Goal: Task Accomplishment & Management: Use online tool/utility

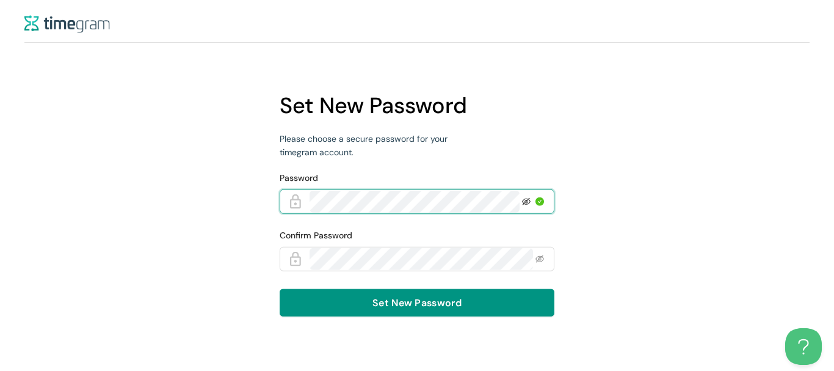
click at [529, 201] on icon "eye-invisible" at bounding box center [526, 201] width 9 height 9
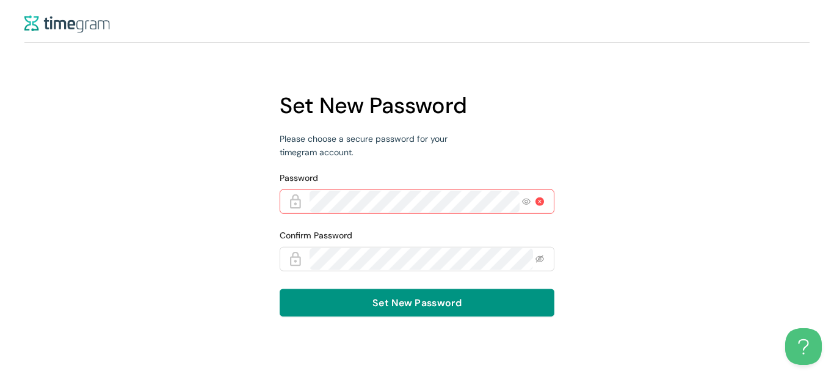
click at [375, 272] on form "Password Confirm Password Set New Password" at bounding box center [417, 251] width 275 height 161
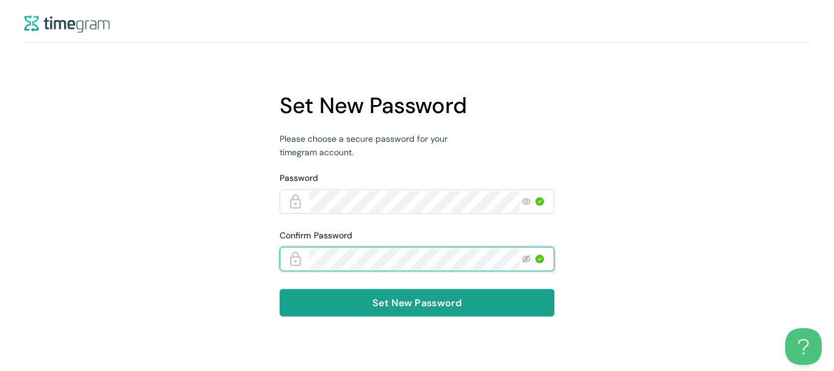
click at [403, 302] on span "Set New Password" at bounding box center [417, 302] width 89 height 15
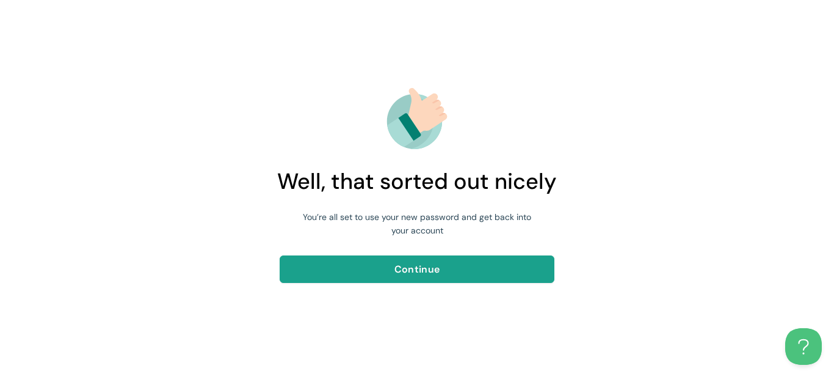
click at [415, 269] on span "Continue" at bounding box center [417, 268] width 45 height 15
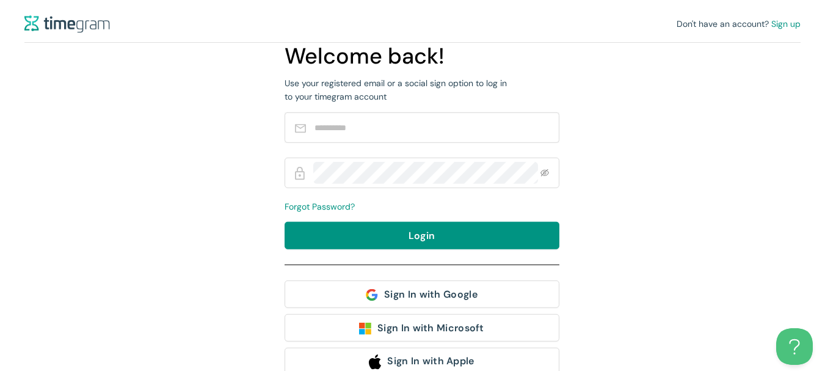
type input "**********"
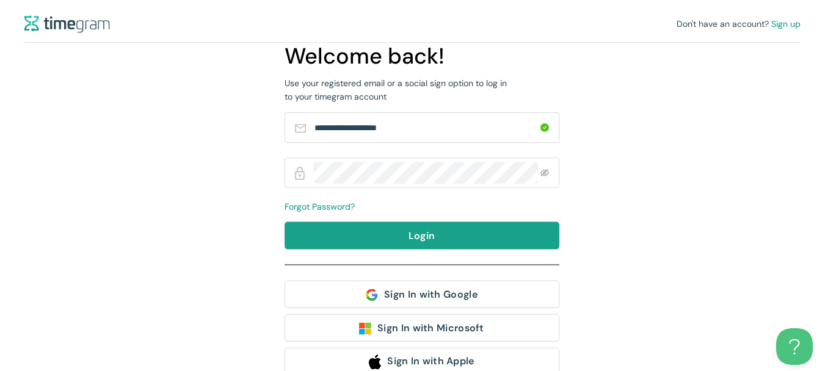
click at [411, 238] on span "Login" at bounding box center [422, 235] width 27 height 15
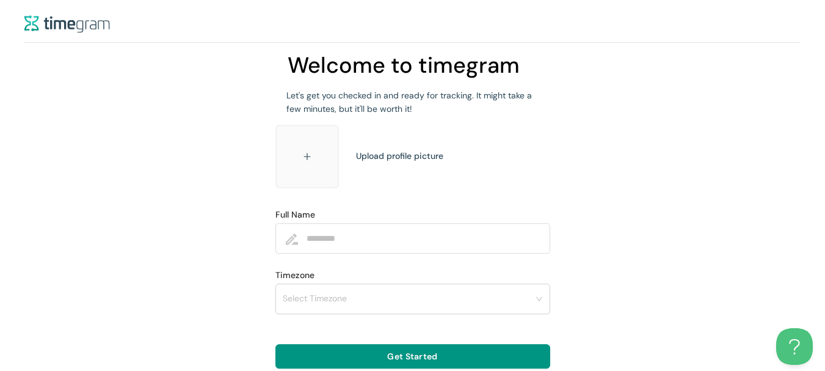
scroll to position [1, 0]
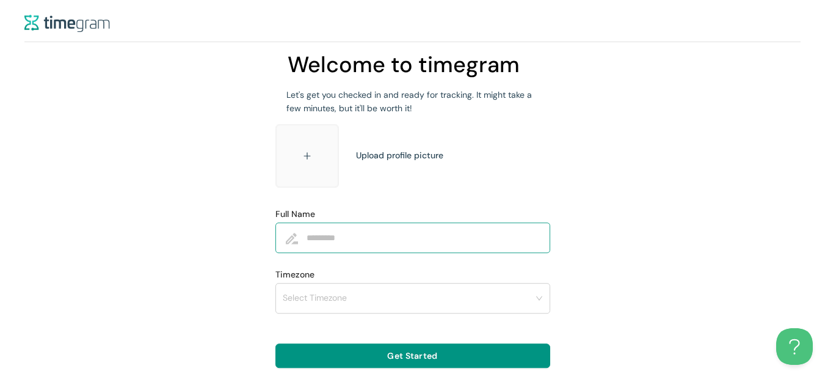
click at [345, 239] on input "Full Name" at bounding box center [422, 238] width 231 height 22
type input "**********"
click at [346, 296] on input "Timezone" at bounding box center [409, 297] width 252 height 18
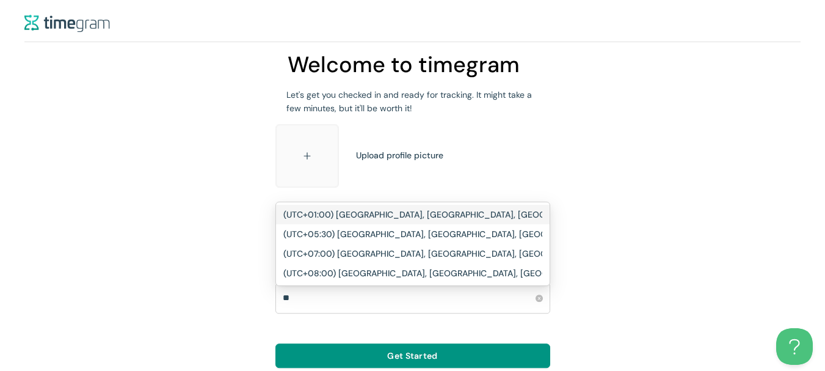
type input "***"
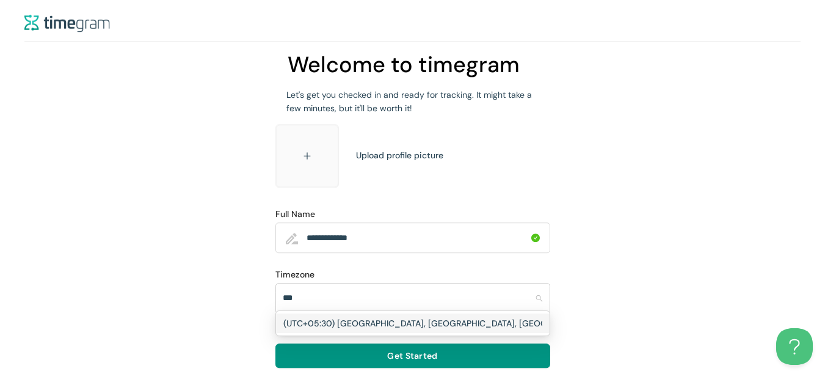
click at [345, 319] on h1 "(UTC+05:30) Chennai, Kolkata, Mumbai, New Delhi" at bounding box center [490, 322] width 414 height 13
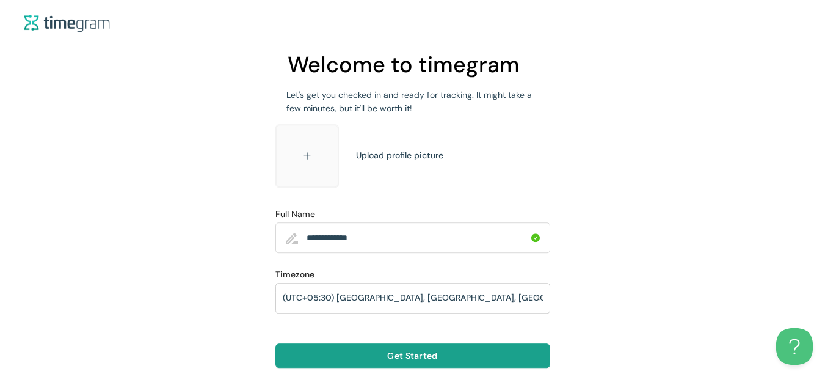
click at [407, 356] on span "Get Started" at bounding box center [412, 355] width 50 height 13
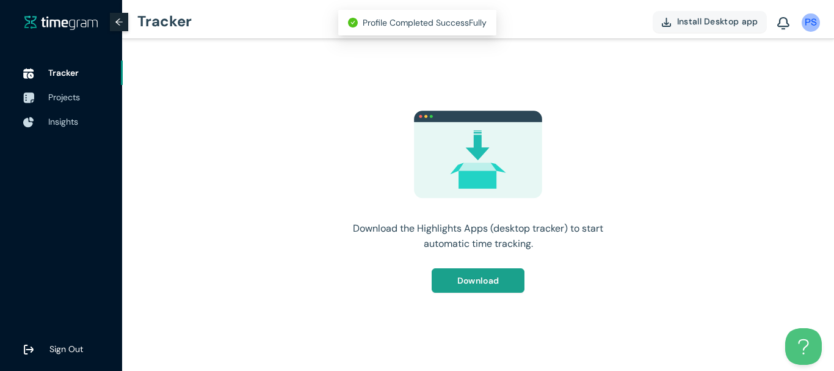
click at [498, 275] on span "Download" at bounding box center [479, 280] width 42 height 13
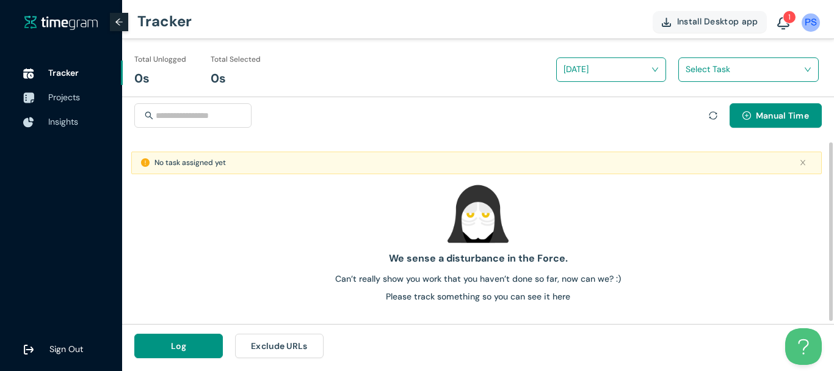
click at [213, 227] on div at bounding box center [478, 213] width 703 height 61
click at [205, 349] on button "Log" at bounding box center [178, 346] width 89 height 24
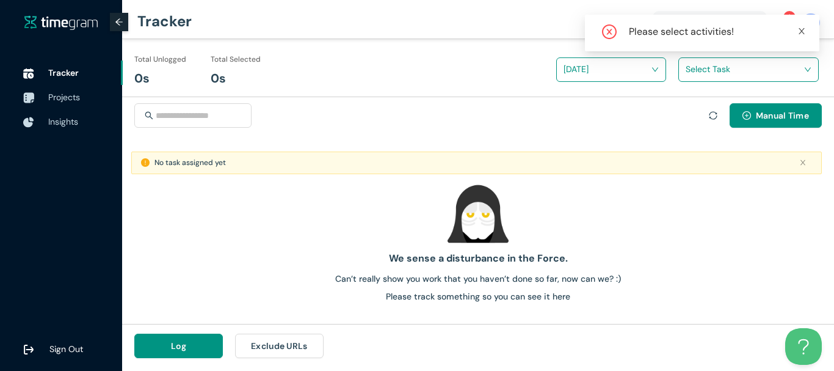
click at [798, 29] on icon "close" at bounding box center [802, 31] width 9 height 9
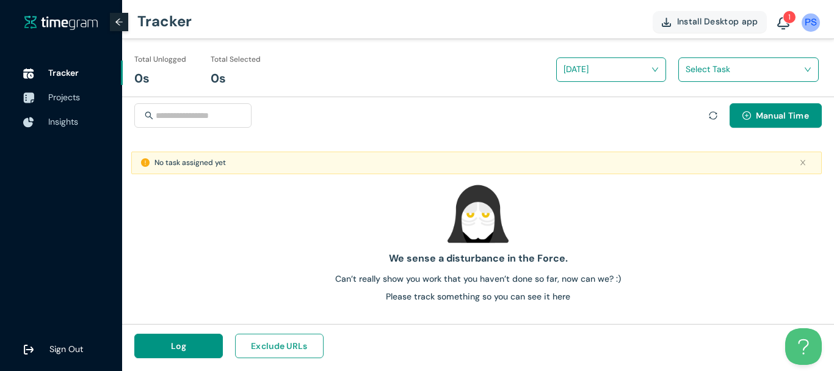
click at [268, 345] on span "Exclude URLs" at bounding box center [279, 345] width 57 height 13
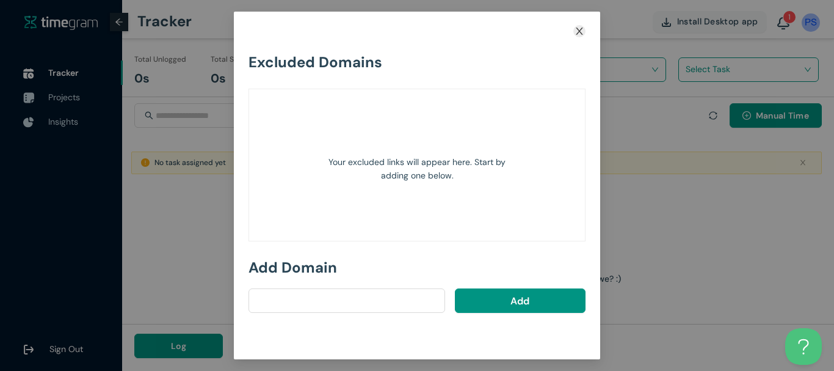
click at [583, 26] on icon "close" at bounding box center [580, 31] width 10 height 10
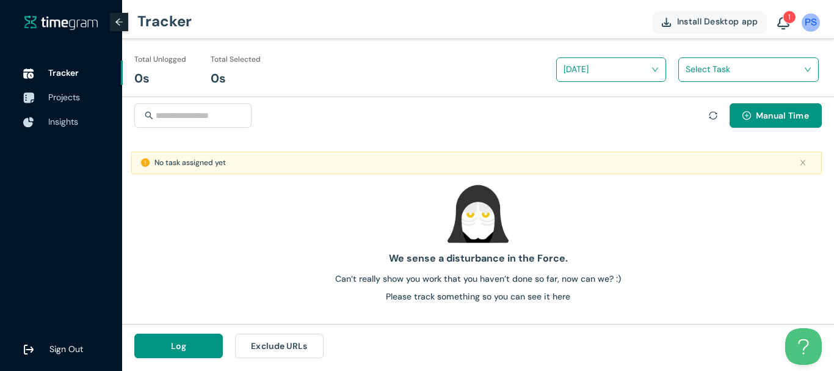
click at [693, 75] on input "search" at bounding box center [744, 69] width 117 height 18
click at [721, 98] on h1 "No task assigned yet" at bounding box center [759, 94] width 144 height 13
click at [399, 67] on div "Total Unlogged 0s Total Selected 0s" at bounding box center [303, 74] width 338 height 43
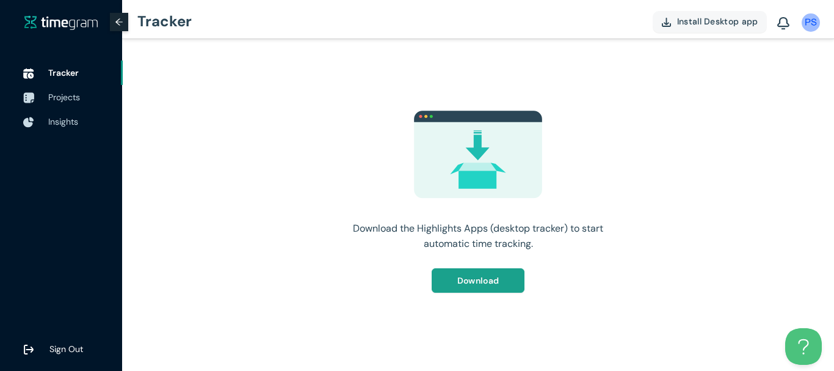
click at [464, 274] on span "Download" at bounding box center [479, 280] width 42 height 13
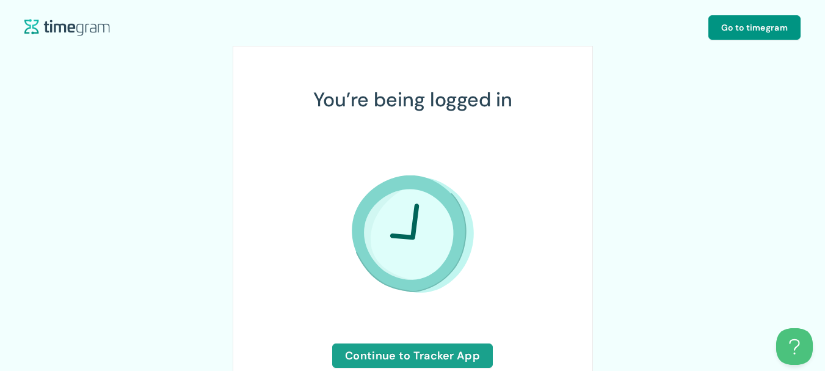
click at [428, 352] on span "Continue to Tracker App" at bounding box center [412, 355] width 135 height 17
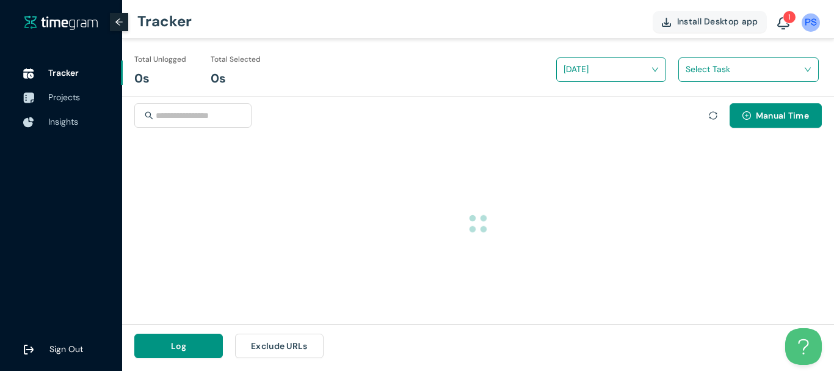
click at [170, 209] on div at bounding box center [478, 223] width 712 height 162
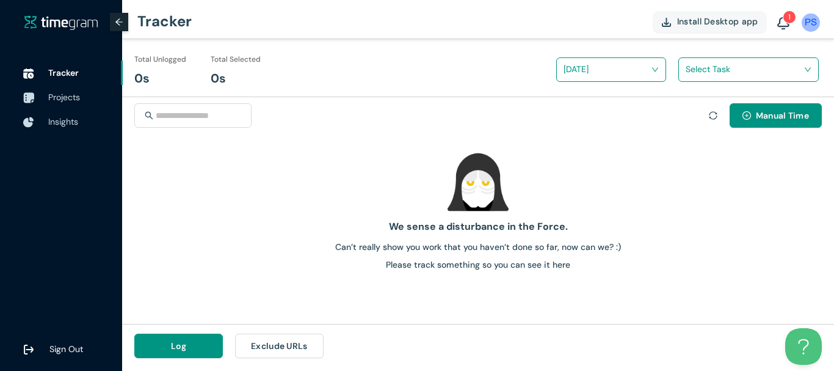
click at [150, 161] on div at bounding box center [478, 181] width 703 height 61
click at [712, 114] on icon "sync" at bounding box center [713, 115] width 9 height 9
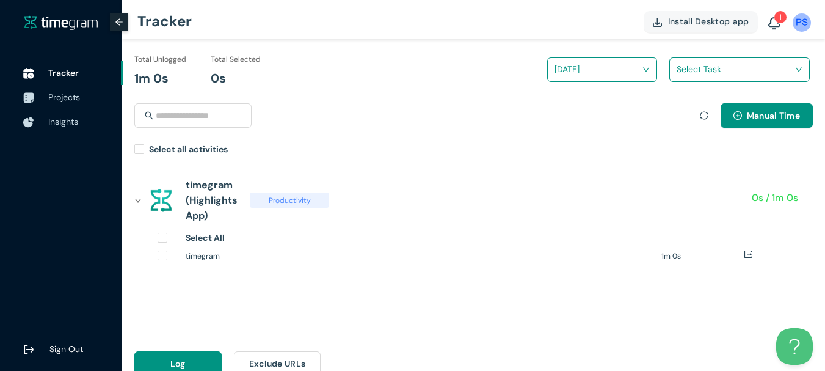
click at [703, 119] on icon "sync" at bounding box center [704, 115] width 8 height 8
click at [701, 112] on icon "sync" at bounding box center [704, 115] width 8 height 8
click at [702, 116] on icon "sync" at bounding box center [704, 115] width 9 height 9
click at [703, 118] on icon "sync" at bounding box center [704, 115] width 9 height 9
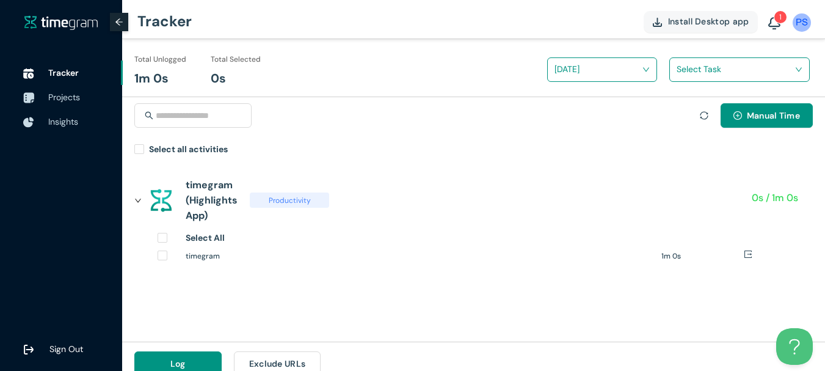
click at [703, 117] on icon "sync" at bounding box center [704, 115] width 9 height 9
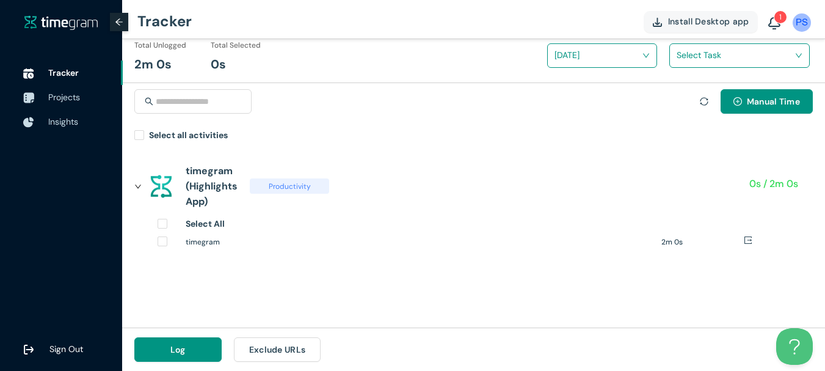
click at [286, 189] on span "Productivity" at bounding box center [289, 185] width 79 height 15
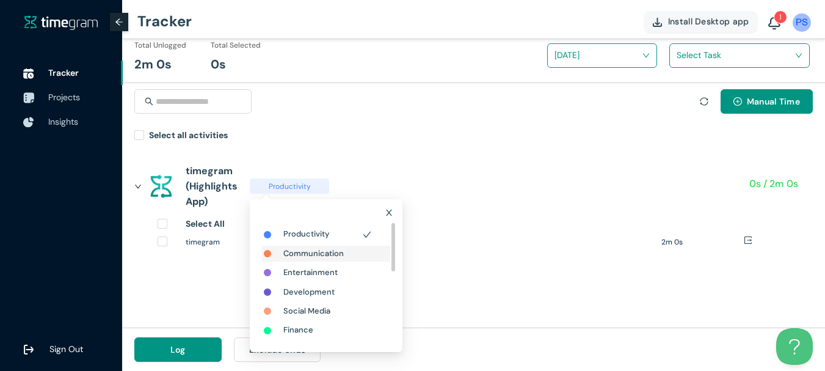
click at [323, 250] on h1 "Communication" at bounding box center [313, 253] width 60 height 12
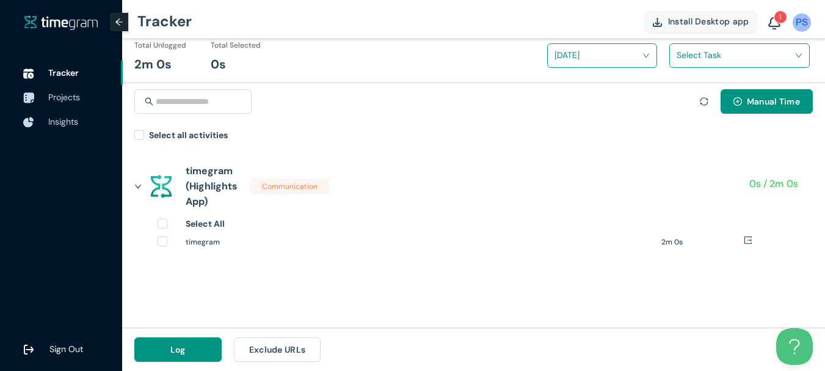
click at [326, 271] on body "Tracker Projects Insights Sign Out Tracker Install Desktop app 1 Total Unlogged…" at bounding box center [412, 171] width 825 height 371
click at [290, 186] on span "Communication" at bounding box center [289, 185] width 79 height 15
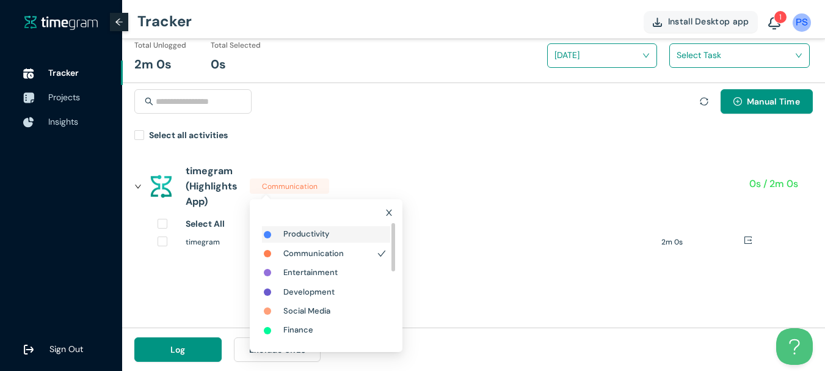
click at [306, 238] on h1 "Productivity" at bounding box center [306, 234] width 46 height 12
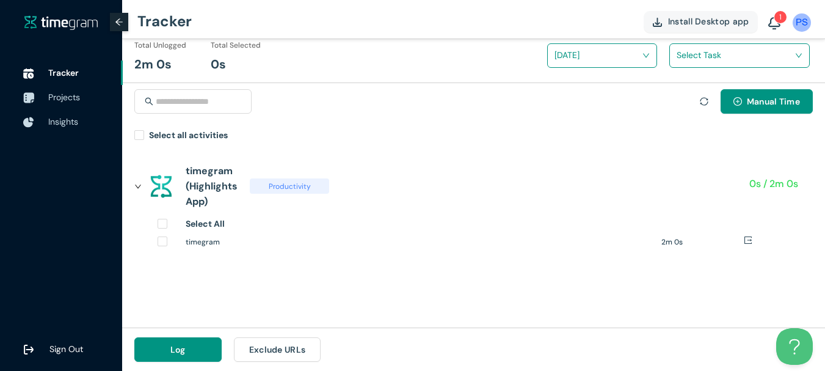
click at [703, 104] on icon "sync" at bounding box center [704, 101] width 8 height 8
drag, startPoint x: 283, startPoint y: 351, endPoint x: 288, endPoint y: 285, distance: 65.5
click at [288, 285] on div "Total Unlogged 2m 0s Total Selected 0s Today Select Task Manual Time Select all…" at bounding box center [473, 198] width 703 height 346
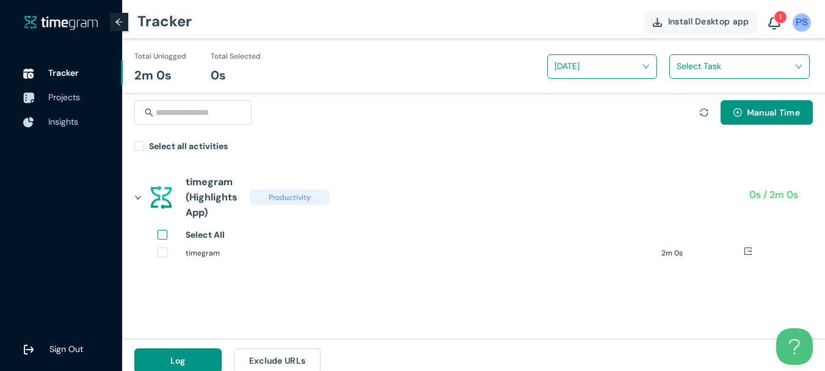
scroll to position [0, 0]
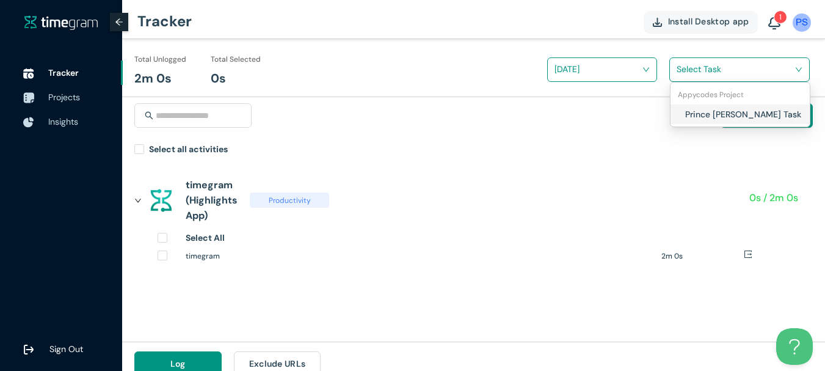
click at [716, 70] on input "search" at bounding box center [735, 69] width 117 height 18
click at [711, 119] on h1 "Prince [PERSON_NAME] Task" at bounding box center [757, 114] width 144 height 13
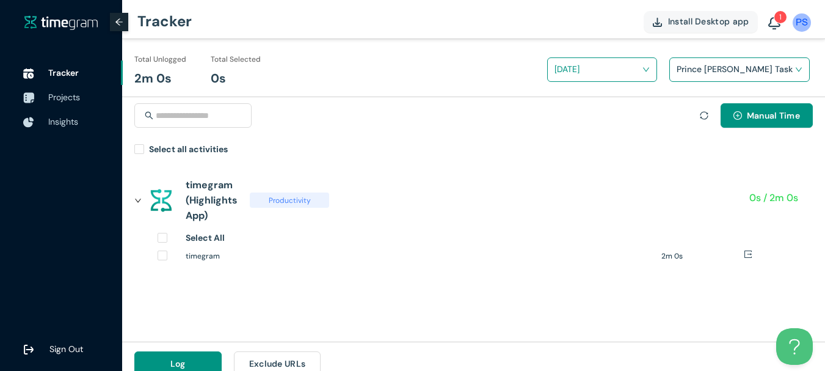
click at [615, 65] on input "search" at bounding box center [598, 69] width 87 height 18
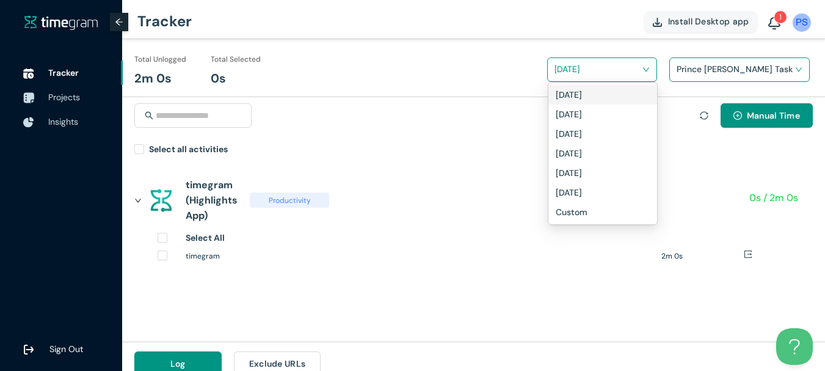
click at [604, 90] on div "[DATE]" at bounding box center [603, 94] width 94 height 13
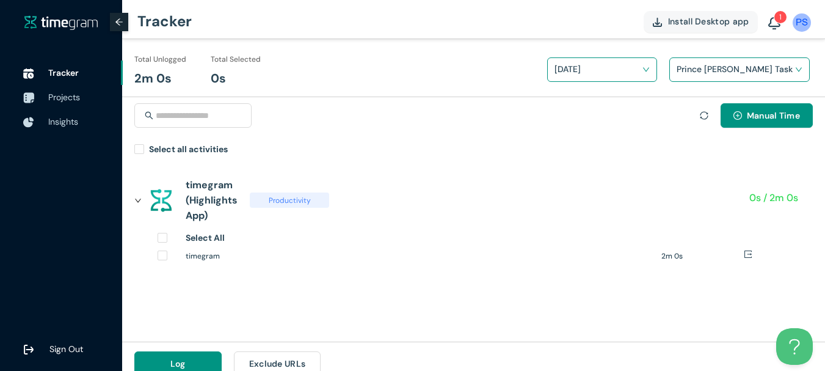
click at [703, 115] on icon "sync" at bounding box center [704, 115] width 9 height 9
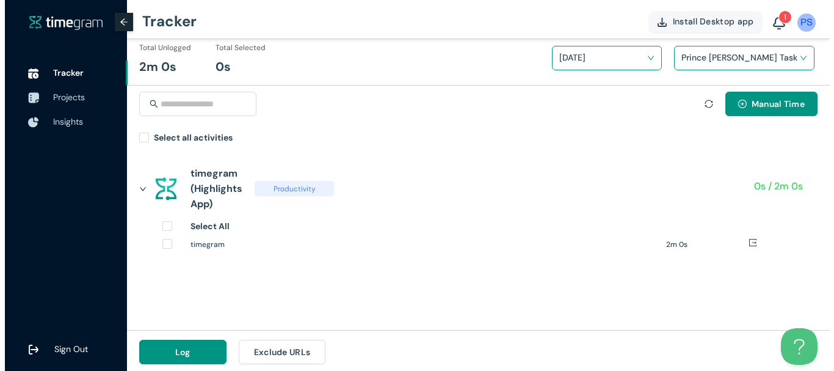
scroll to position [14, 0]
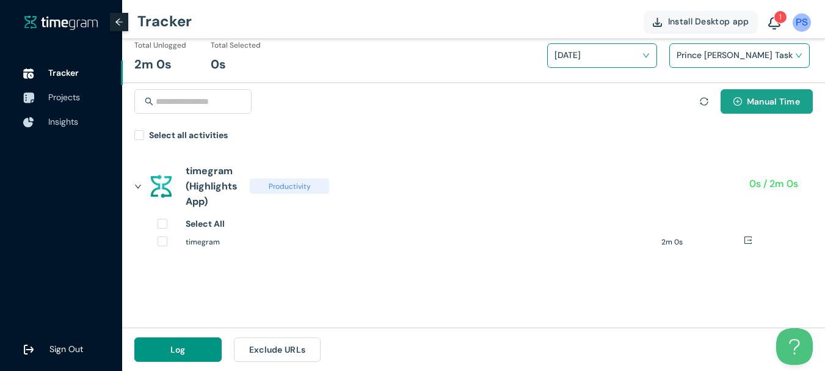
click at [759, 103] on span "Manual Time" at bounding box center [773, 101] width 53 height 13
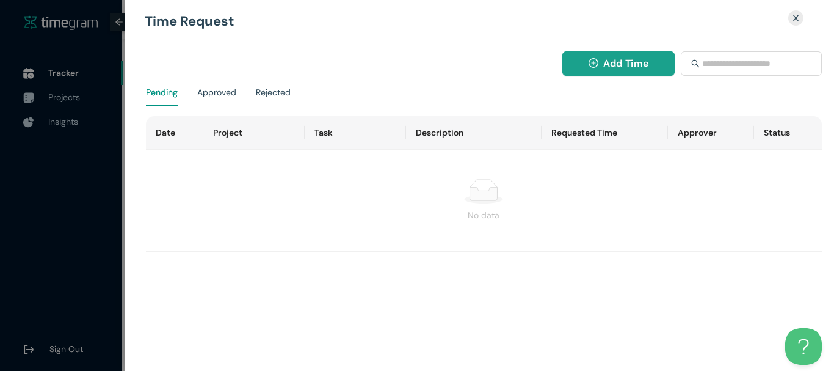
click at [602, 71] on button "Add Time" at bounding box center [619, 63] width 113 height 24
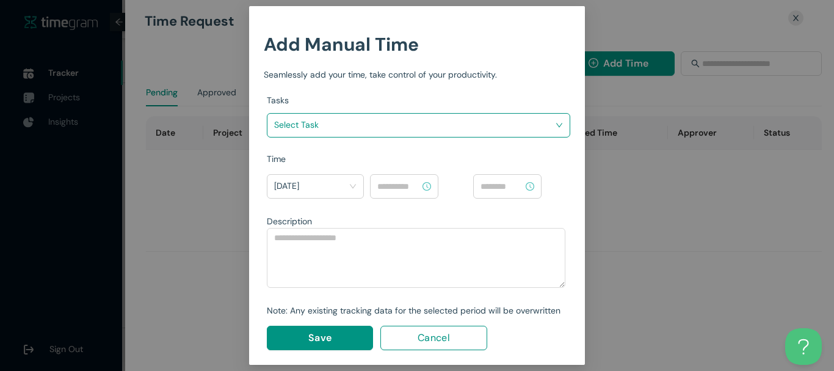
click at [348, 125] on input "search" at bounding box center [414, 124] width 280 height 18
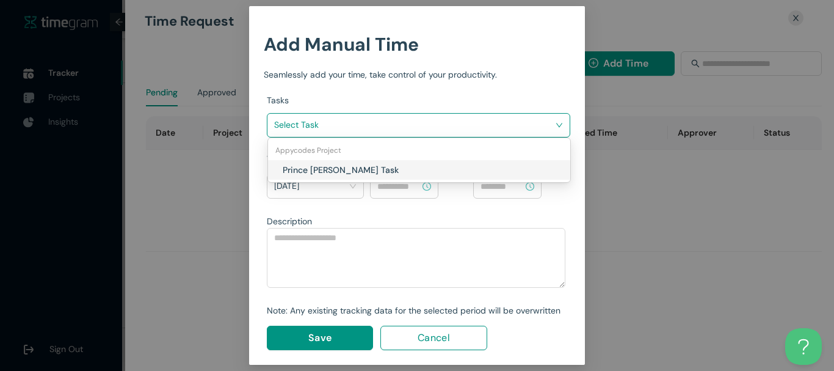
click at [327, 162] on div "Prince [PERSON_NAME] Task" at bounding box center [419, 170] width 302 height 20
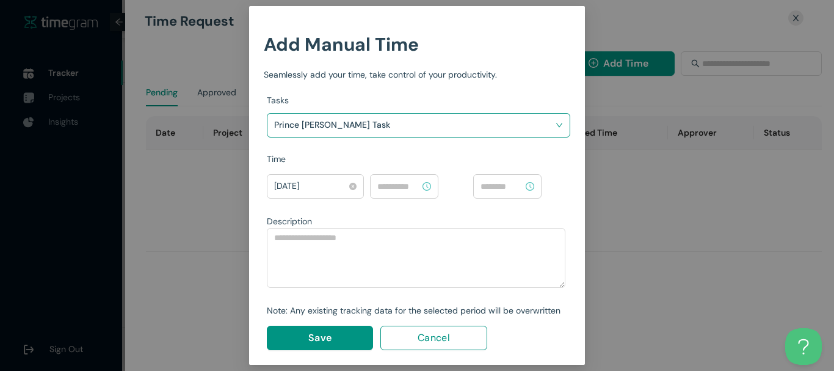
click at [300, 183] on span "[DATE]" at bounding box center [315, 187] width 82 height 20
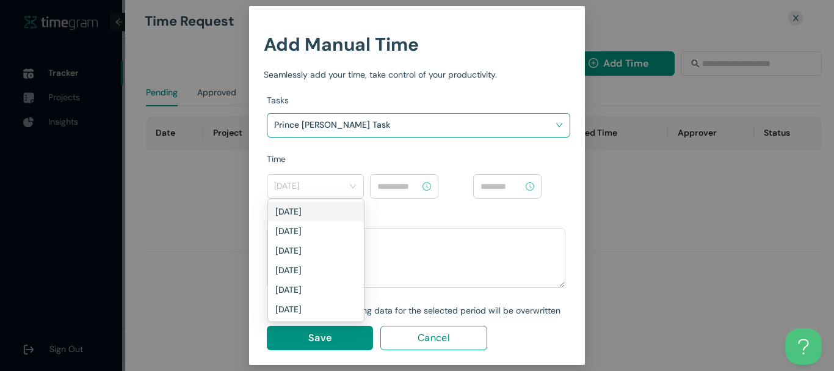
click at [386, 188] on input at bounding box center [399, 186] width 43 height 13
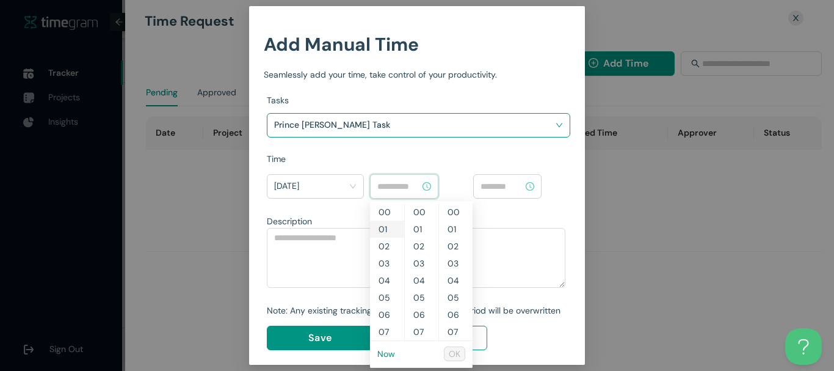
click at [379, 227] on div "01" at bounding box center [387, 229] width 34 height 17
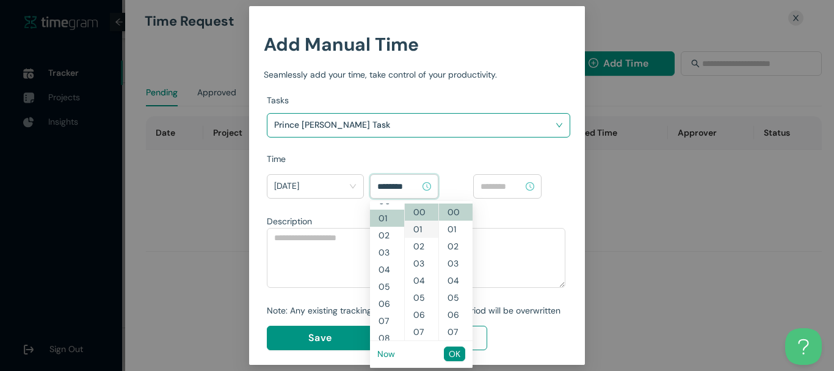
scroll to position [17, 0]
click at [386, 232] on div "02" at bounding box center [387, 229] width 34 height 17
type input "********"
click at [501, 189] on input at bounding box center [502, 186] width 43 height 13
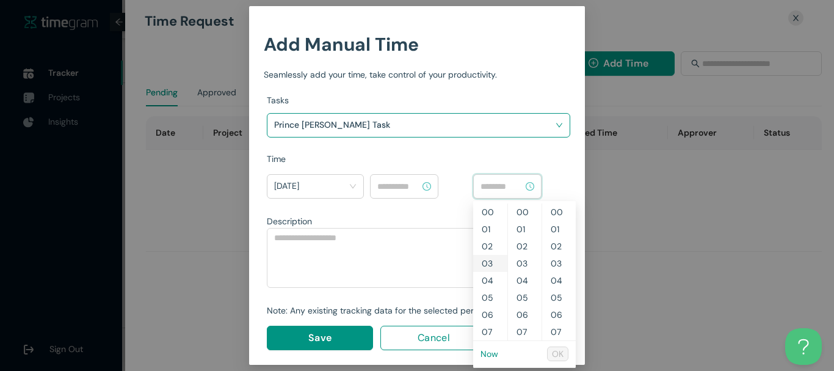
click at [489, 257] on div "03" at bounding box center [490, 263] width 34 height 17
type input "********"
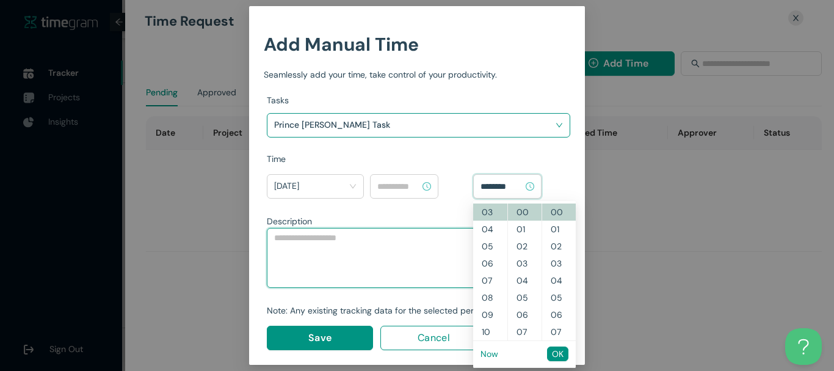
click at [327, 255] on textarea at bounding box center [416, 258] width 299 height 60
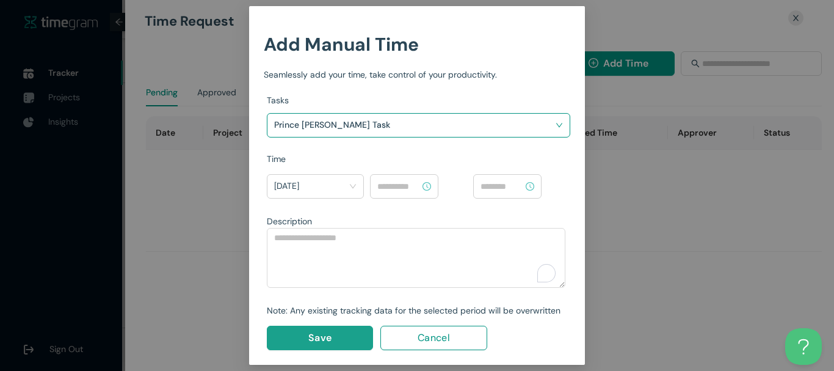
click at [327, 338] on span "Save" at bounding box center [319, 337] width 23 height 15
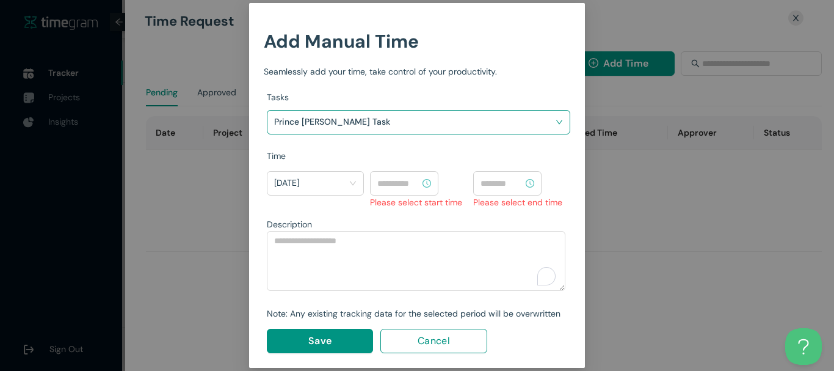
click at [420, 179] on input at bounding box center [399, 183] width 43 height 13
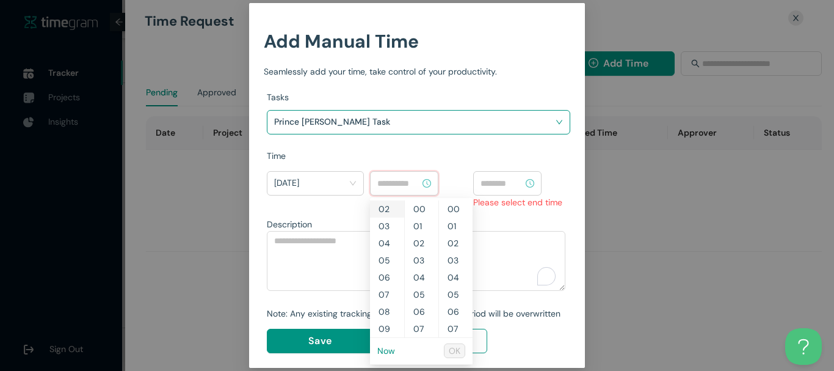
click at [381, 206] on div "02" at bounding box center [387, 208] width 34 height 17
type input "********"
click at [421, 206] on div "00" at bounding box center [422, 208] width 34 height 17
click at [454, 208] on div "00" at bounding box center [456, 208] width 34 height 17
click at [509, 184] on input at bounding box center [502, 183] width 43 height 13
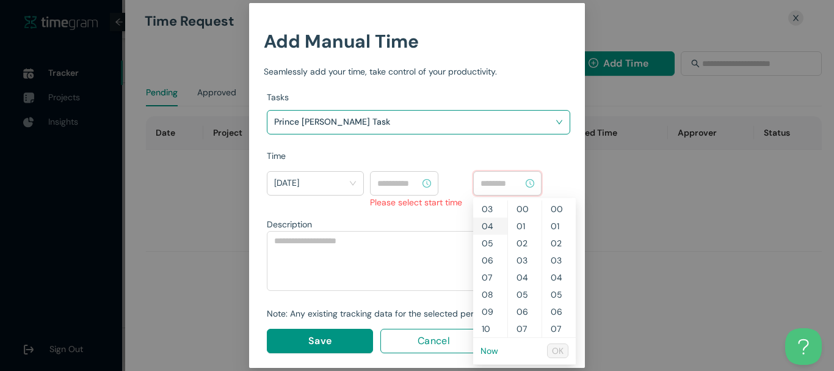
click at [488, 224] on div "04" at bounding box center [490, 225] width 34 height 17
type input "********"
click at [397, 185] on input at bounding box center [399, 183] width 43 height 13
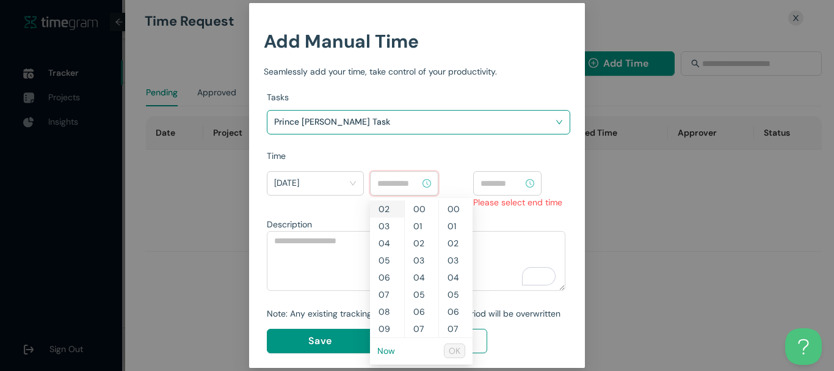
click at [387, 208] on div "02" at bounding box center [387, 208] width 34 height 17
type input "********"
click at [458, 351] on span "OK" at bounding box center [455, 350] width 12 height 13
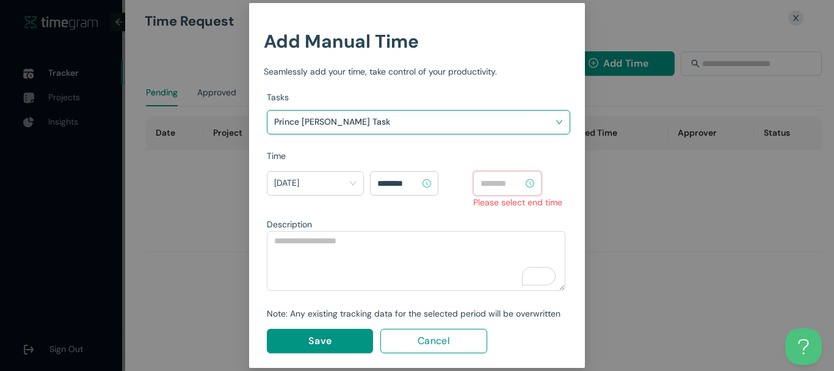
click at [508, 180] on input at bounding box center [502, 183] width 43 height 13
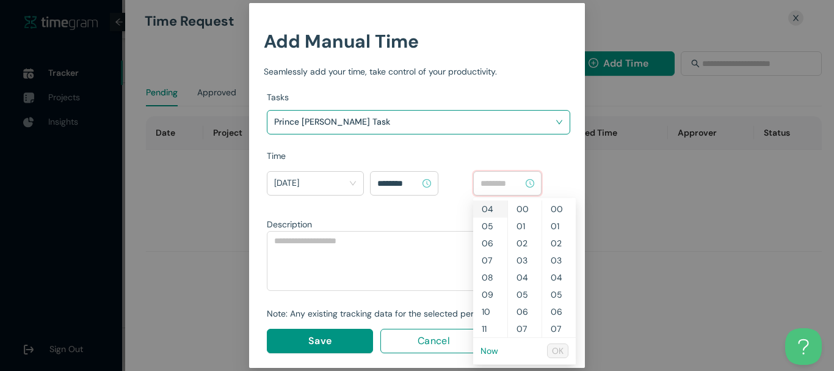
click at [487, 211] on div "04" at bounding box center [490, 208] width 34 height 17
type input "********"
click at [557, 353] on span "OK" at bounding box center [558, 350] width 12 height 13
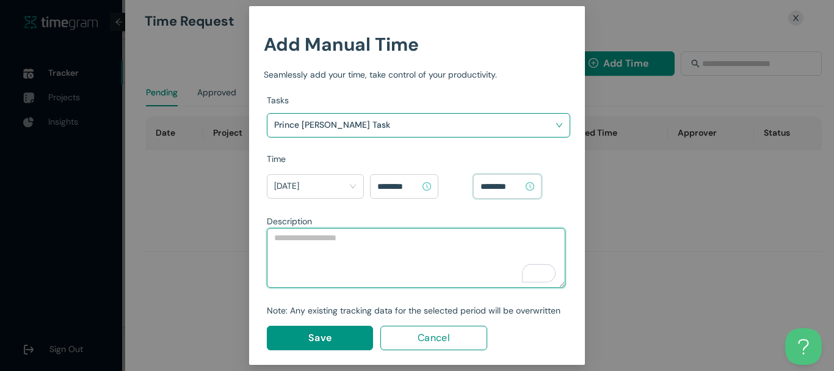
click at [389, 272] on textarea "To enrich screen reader interactions, please activate Accessibility in Grammarl…" at bounding box center [416, 258] width 299 height 60
type textarea "*********"
type textarea "*"
type textarea "**********"
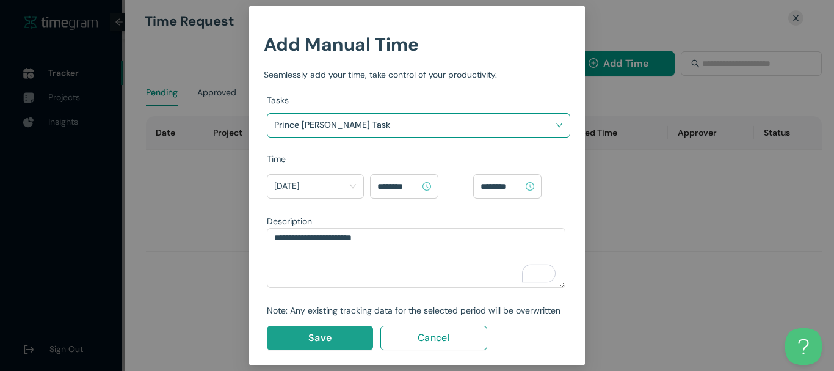
click at [335, 333] on button "Save" at bounding box center [320, 338] width 106 height 24
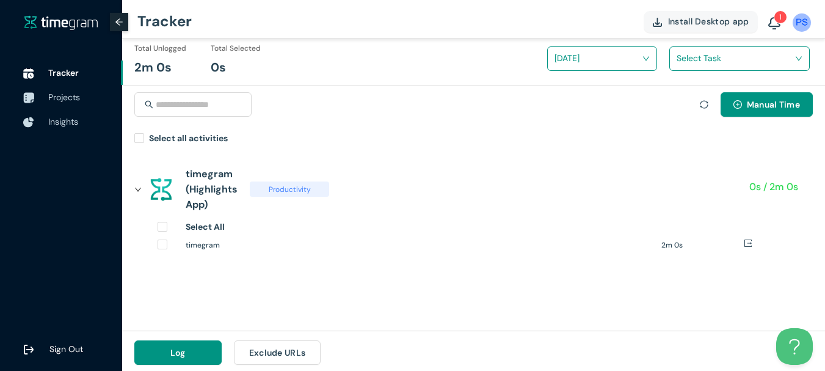
scroll to position [14, 0]
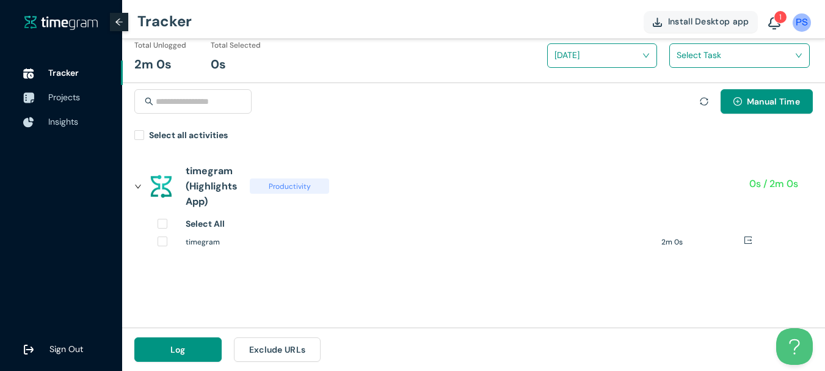
click at [704, 101] on icon "sync" at bounding box center [704, 101] width 9 height 9
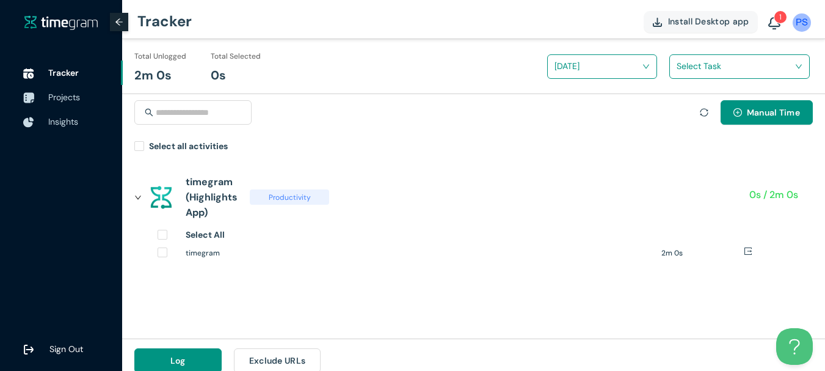
scroll to position [0, 0]
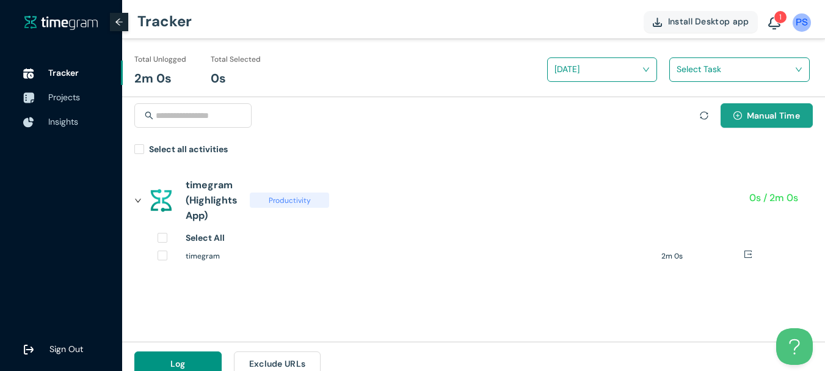
click at [759, 117] on span "Manual Time" at bounding box center [773, 115] width 53 height 13
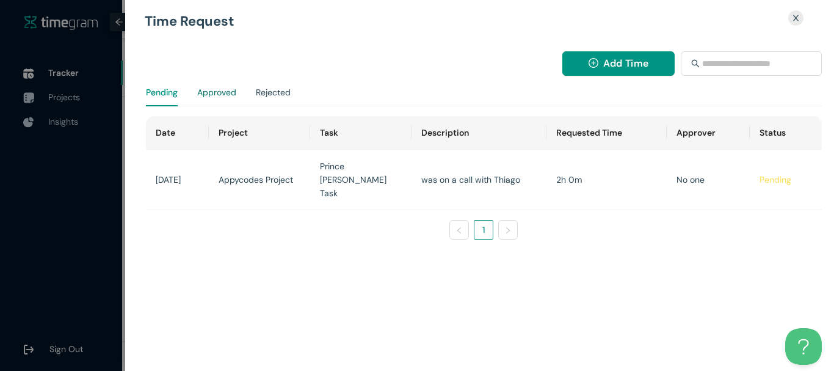
click at [213, 93] on div "Approved" at bounding box center [216, 92] width 39 height 13
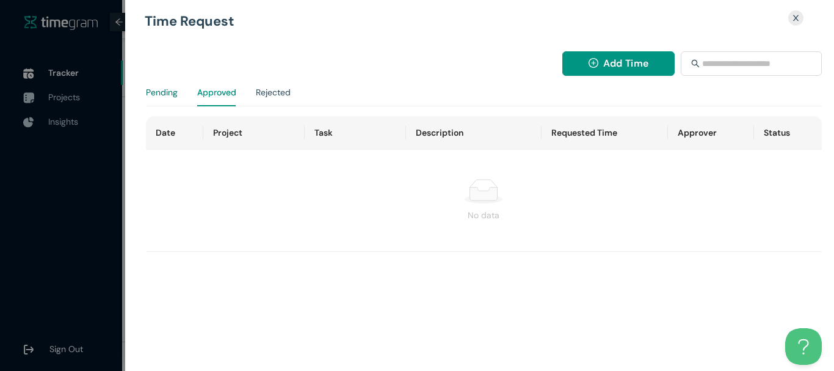
click at [166, 95] on div "Pending" at bounding box center [162, 92] width 32 height 13
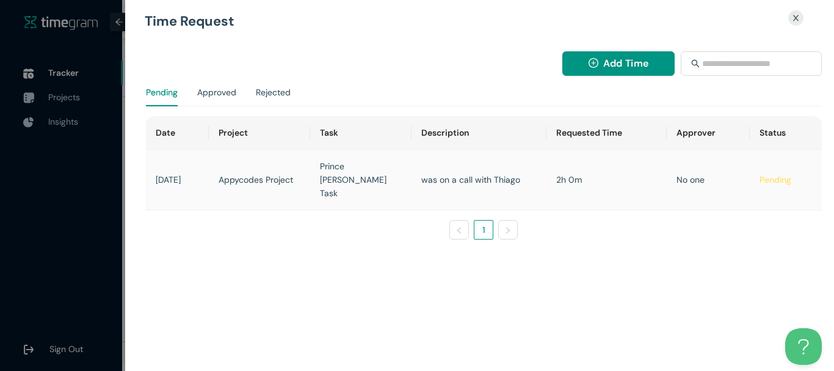
click at [693, 167] on td "No one" at bounding box center [708, 180] width 82 height 60
click at [651, 220] on ul "1" at bounding box center [484, 230] width 676 height 20
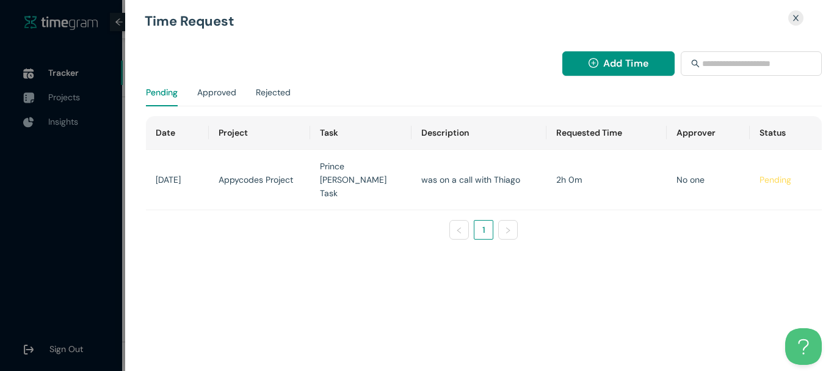
click at [794, 16] on icon "close" at bounding box center [796, 17] width 5 height 5
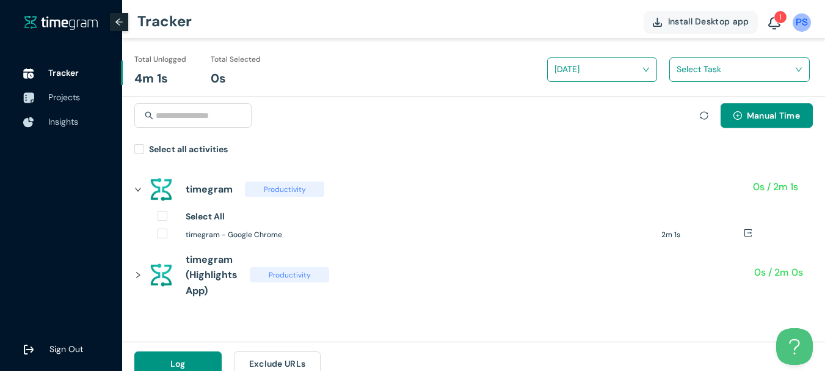
click at [708, 112] on div "Manual Time" at bounding box center [756, 115] width 113 height 24
click at [704, 115] on icon "sync" at bounding box center [704, 115] width 9 height 9
click at [701, 112] on icon "sync" at bounding box center [704, 115] width 8 height 8
click at [141, 261] on div "timegram (Highlights App) Productivity 0s / 2m 0s" at bounding box center [468, 275] width 669 height 62
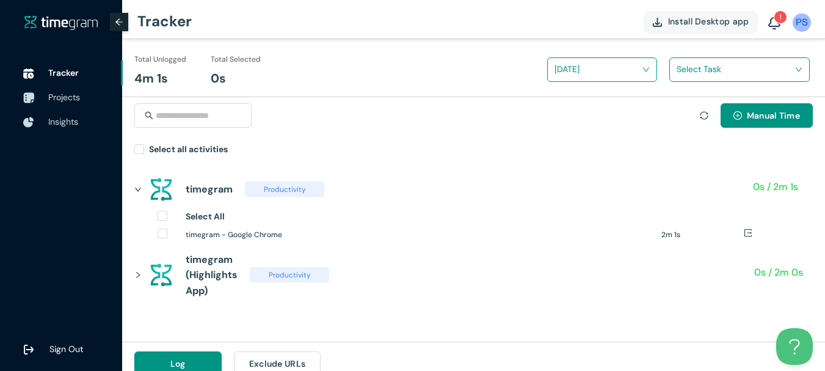
click at [139, 277] on icon "right" at bounding box center [137, 274] width 7 height 7
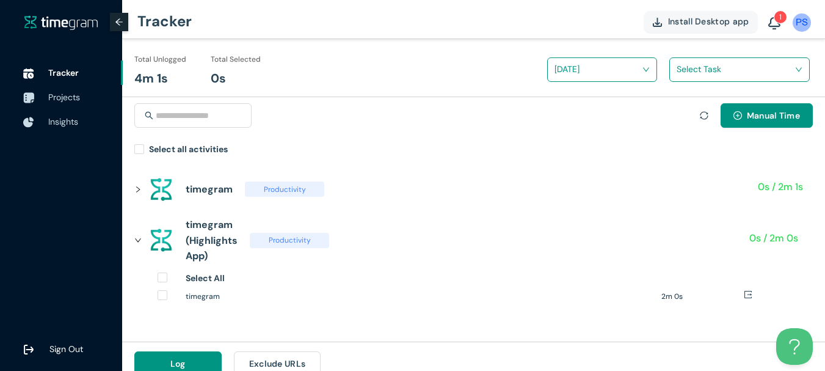
click at [140, 240] on icon "right" at bounding box center [137, 239] width 7 height 7
click at [132, 188] on div "timegram Productivity 0s / 2m 1s Select All timegram - Google Chrome 2m 1s time…" at bounding box center [473, 232] width 703 height 126
click at [137, 189] on icon "right" at bounding box center [137, 189] width 7 height 7
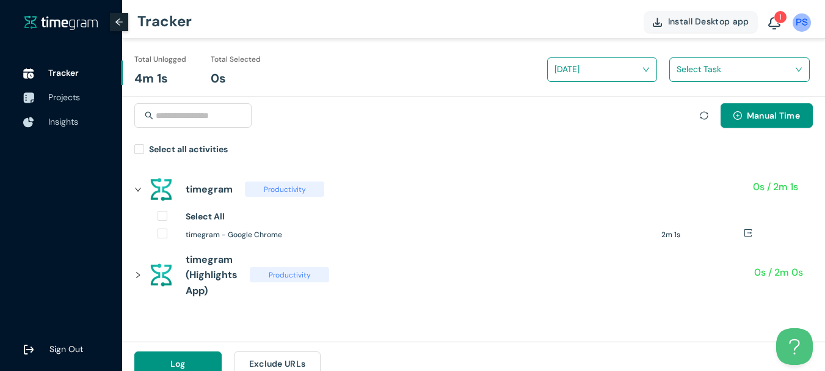
click at [140, 277] on icon "right" at bounding box center [137, 274] width 7 height 7
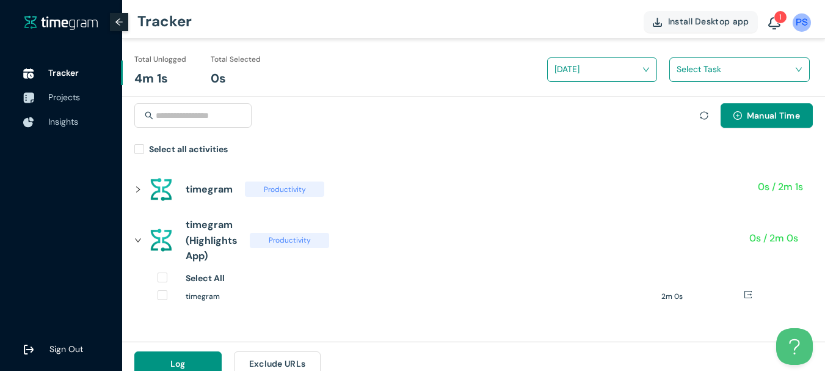
click at [701, 117] on icon "sync" at bounding box center [704, 115] width 9 height 9
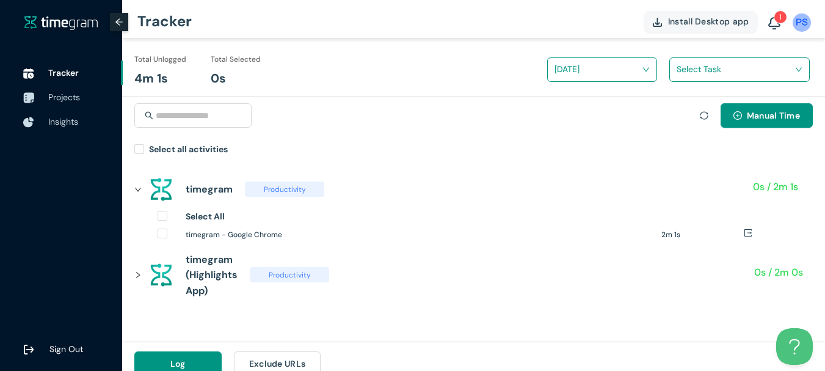
click at [695, 112] on div "Manual Time" at bounding box center [473, 122] width 679 height 39
click at [700, 115] on icon "sync" at bounding box center [704, 115] width 8 height 8
click at [701, 117] on icon "sync" at bounding box center [704, 115] width 8 height 8
click at [707, 111] on icon "sync" at bounding box center [704, 115] width 9 height 9
click at [706, 117] on icon "sync" at bounding box center [704, 115] width 9 height 9
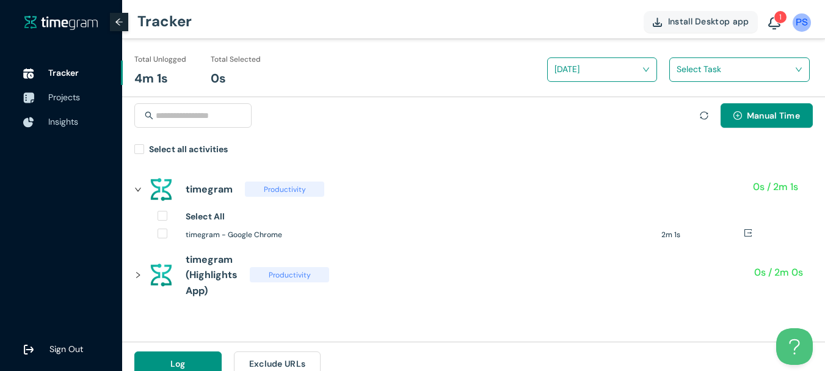
click at [695, 117] on div "Manual Time" at bounding box center [473, 122] width 679 height 39
click at [696, 117] on div "Manual Time" at bounding box center [473, 122] width 679 height 39
click at [704, 116] on icon "sync" at bounding box center [704, 115] width 9 height 9
click at [706, 121] on div at bounding box center [704, 115] width 9 height 13
click at [706, 117] on icon "sync" at bounding box center [704, 115] width 9 height 9
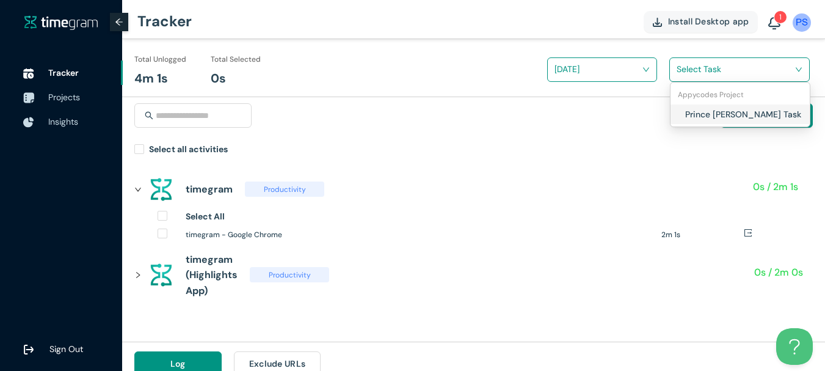
click at [707, 70] on input "search" at bounding box center [735, 69] width 117 height 18
click at [704, 113] on h1 "Prince [PERSON_NAME] Task" at bounding box center [757, 114] width 144 height 13
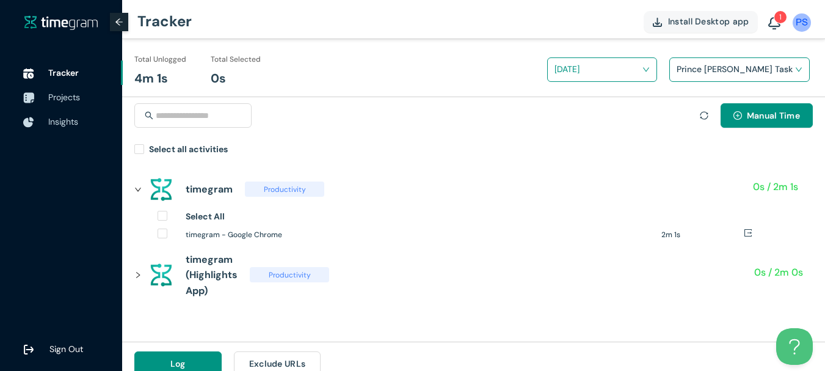
click at [616, 73] on input "search" at bounding box center [598, 69] width 87 height 18
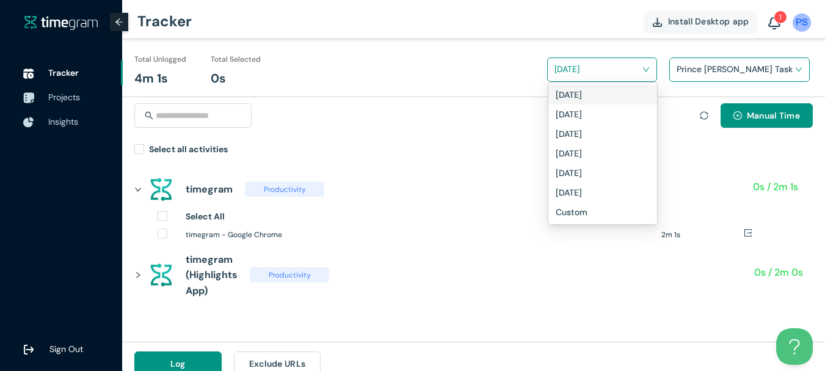
click at [586, 91] on div "[DATE]" at bounding box center [603, 94] width 94 height 13
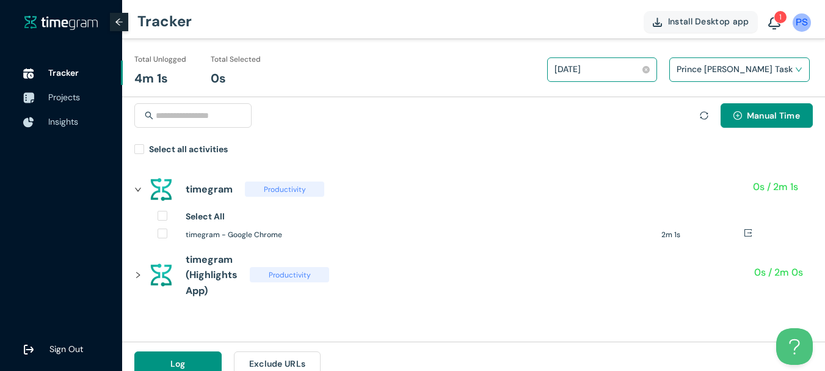
click at [600, 68] on div "[DATE]" at bounding box center [597, 69] width 84 height 18
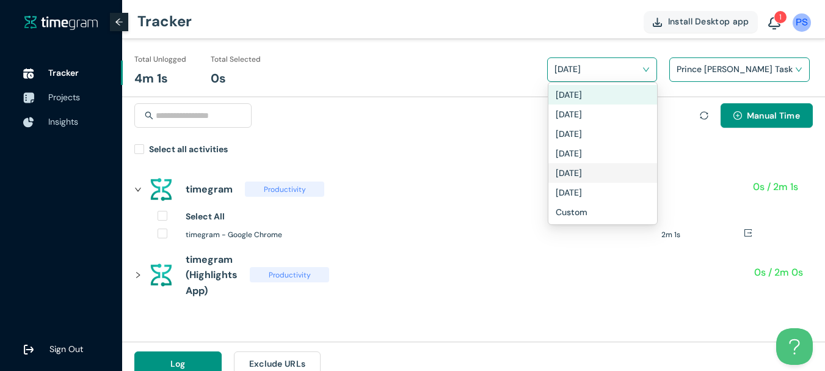
click at [574, 176] on h1 "[DATE]" at bounding box center [569, 172] width 26 height 13
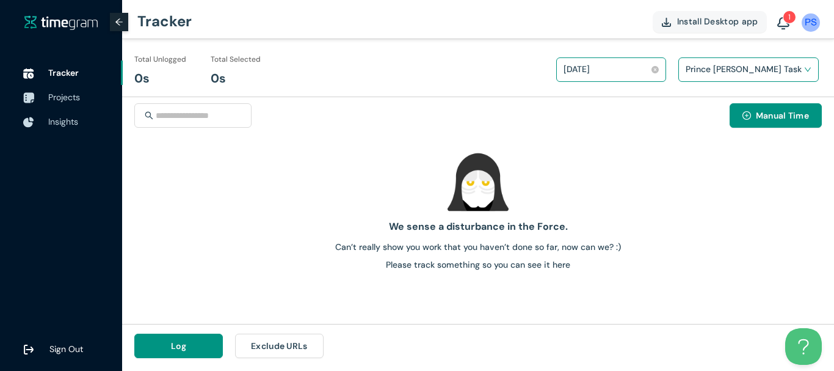
click at [616, 68] on div "[DATE]" at bounding box center [606, 69] width 84 height 18
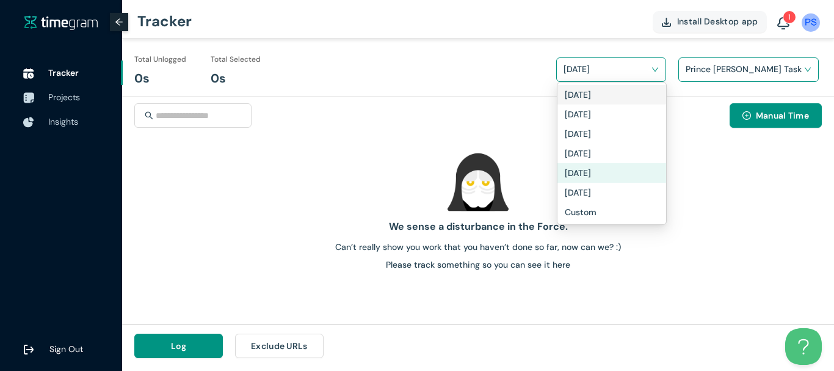
click at [597, 100] on div "[DATE]" at bounding box center [612, 94] width 94 height 13
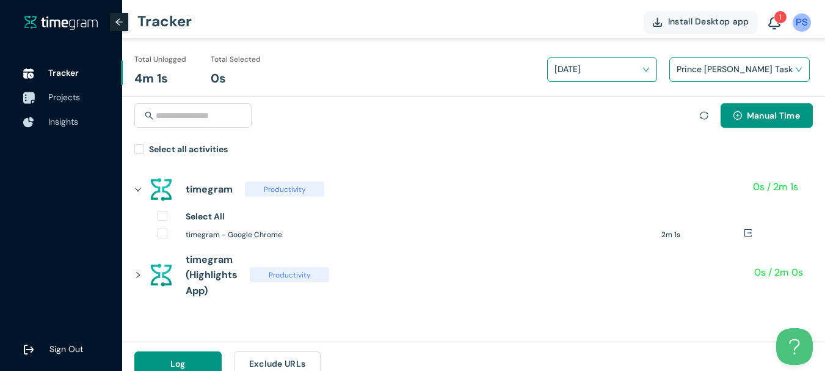
click at [76, 100] on span "Projects" at bounding box center [64, 97] width 32 height 11
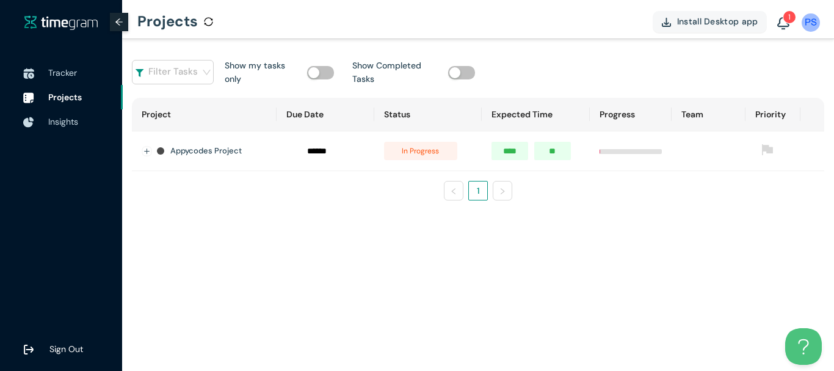
click at [203, 152] on h1 "Appycodes Project" at bounding box center [205, 151] width 71 height 12
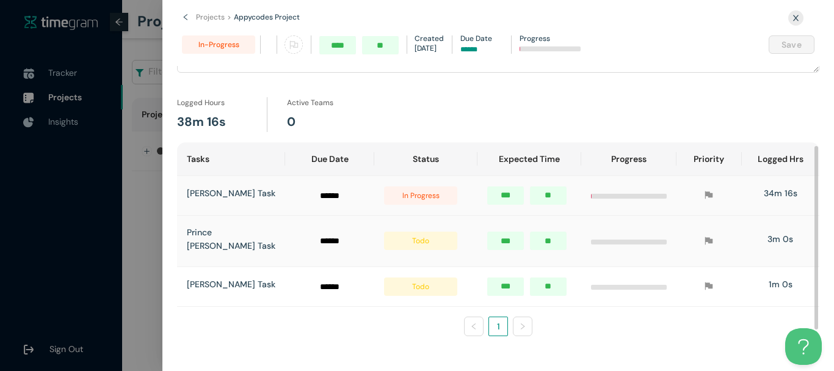
scroll to position [146, 0]
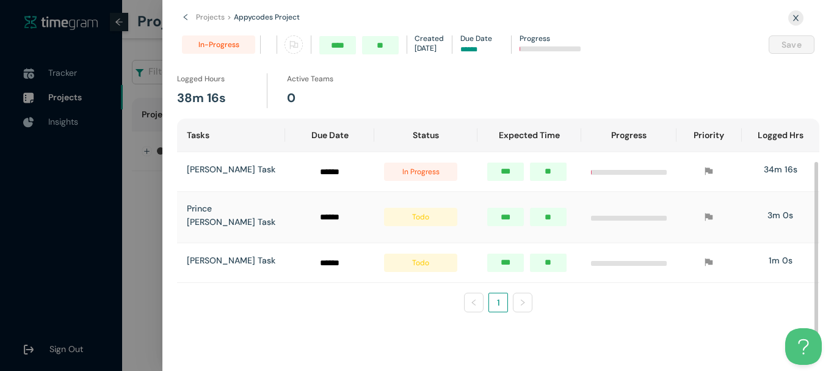
click at [392, 226] on span "todo" at bounding box center [420, 217] width 73 height 18
click at [716, 205] on td at bounding box center [709, 217] width 65 height 51
click at [798, 18] on icon "close" at bounding box center [796, 18] width 8 height 8
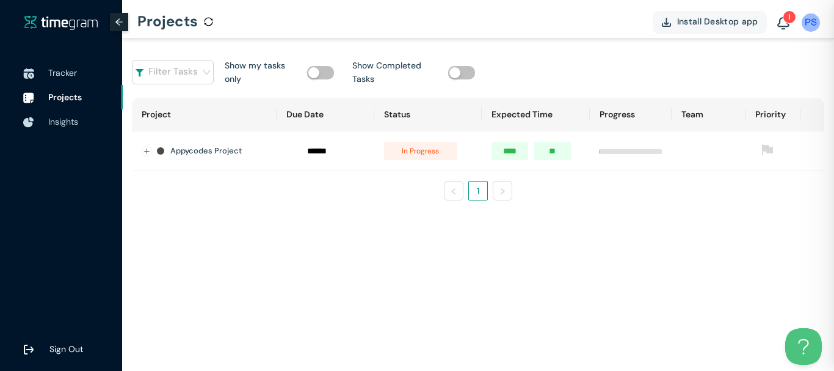
scroll to position [16, 0]
click at [62, 68] on span "Tracker" at bounding box center [62, 72] width 29 height 11
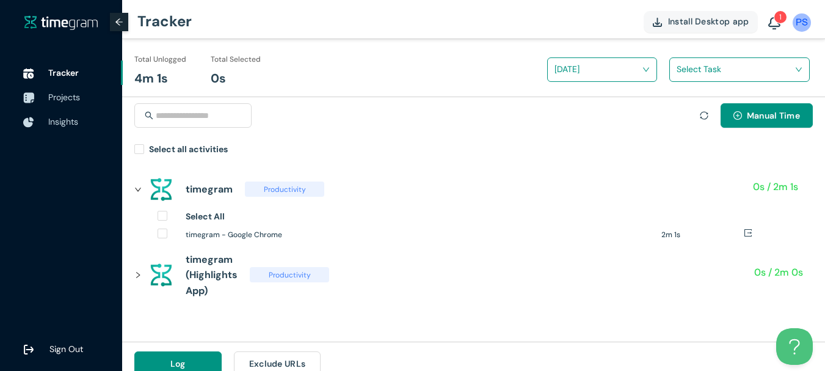
click at [702, 111] on icon "sync" at bounding box center [704, 115] width 9 height 9
click at [706, 117] on icon "sync" at bounding box center [704, 115] width 9 height 9
click at [705, 114] on icon "sync" at bounding box center [704, 115] width 9 height 9
click at [701, 116] on icon "sync" at bounding box center [704, 115] width 9 height 9
click at [42, 114] on div at bounding box center [28, 121] width 31 height 27
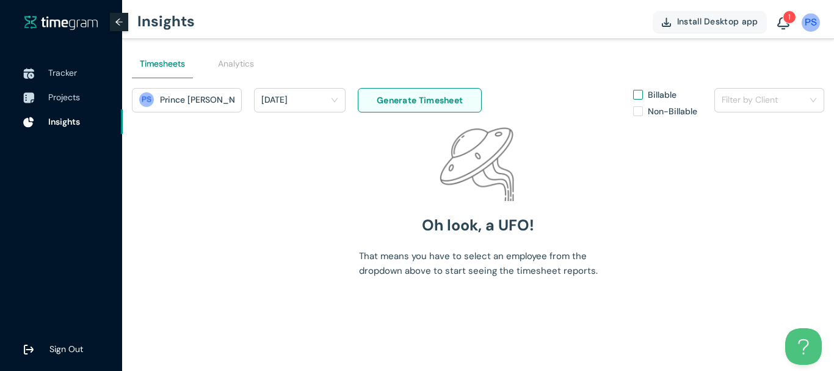
click at [279, 96] on h1 "[DATE]" at bounding box center [274, 99] width 26 height 18
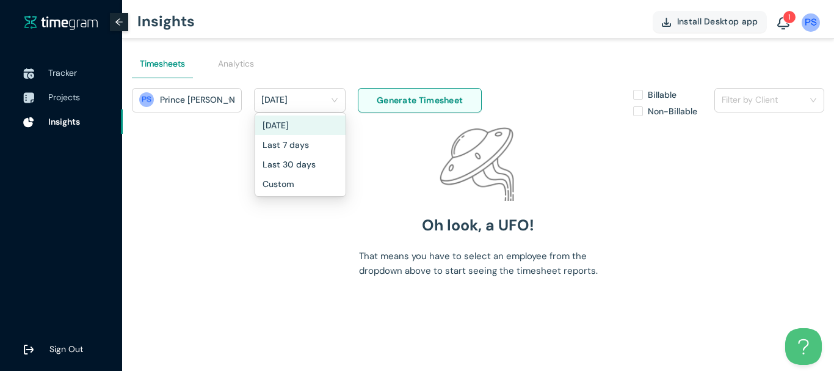
click at [280, 70] on div "Timesheets Analytics" at bounding box center [478, 63] width 693 height 49
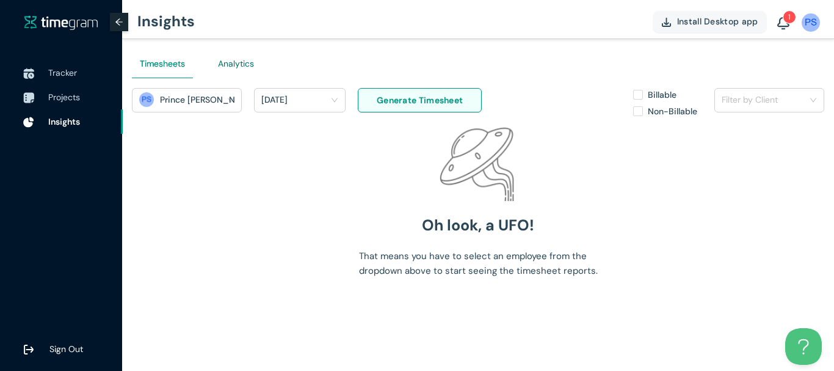
click at [234, 65] on div "Analytics" at bounding box center [236, 63] width 36 height 13
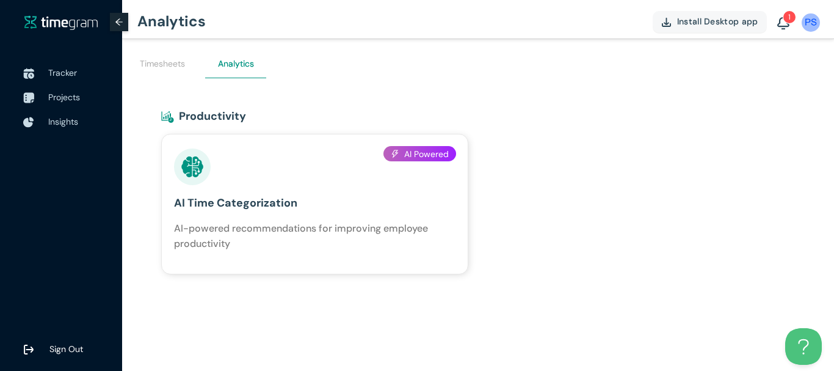
click at [174, 73] on div "Timesheets" at bounding box center [162, 63] width 61 height 29
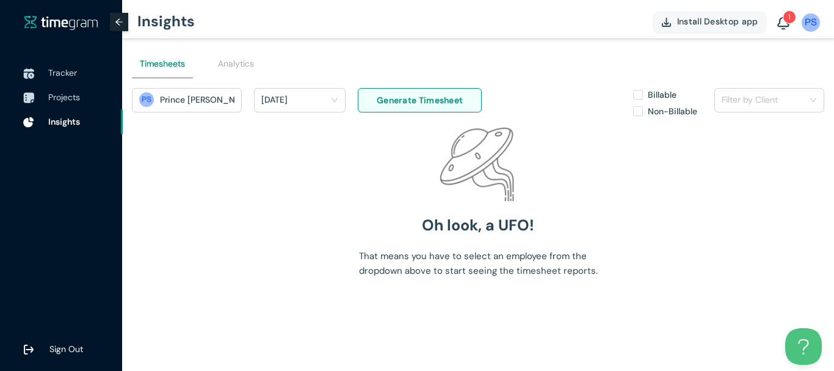
click at [784, 26] on img at bounding box center [784, 23] width 12 height 13
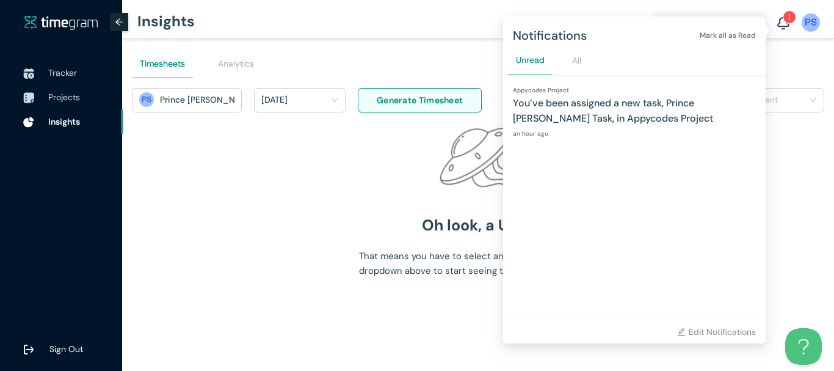
click at [626, 105] on h1 "You’ve been assigned a new task, Prince [PERSON_NAME] Task, in Appycodes Project" at bounding box center [634, 110] width 243 height 31
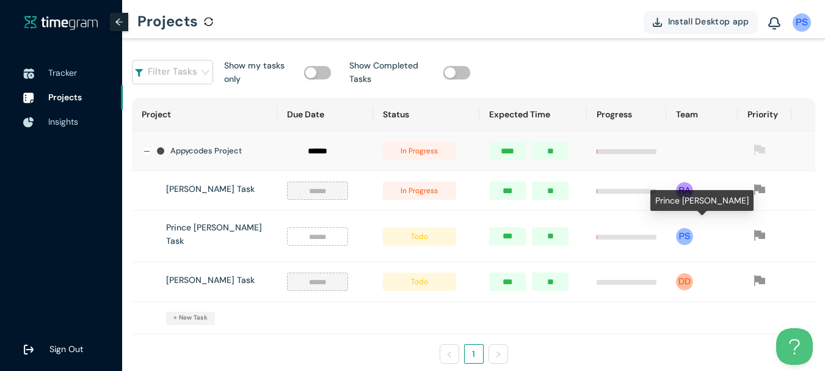
click at [682, 232] on img at bounding box center [684, 236] width 17 height 17
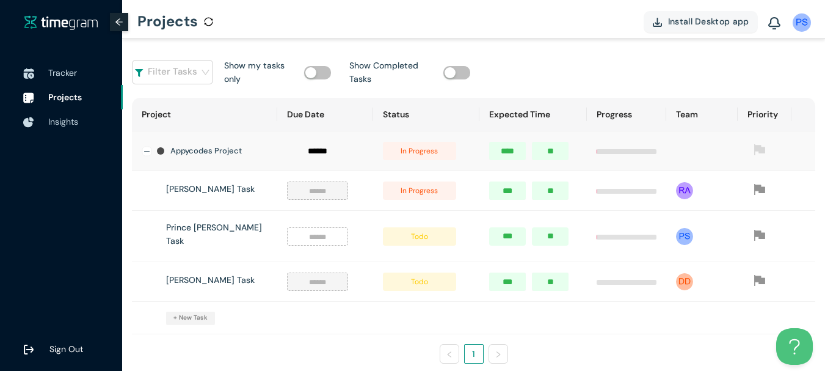
click at [296, 236] on input at bounding box center [317, 236] width 46 height 13
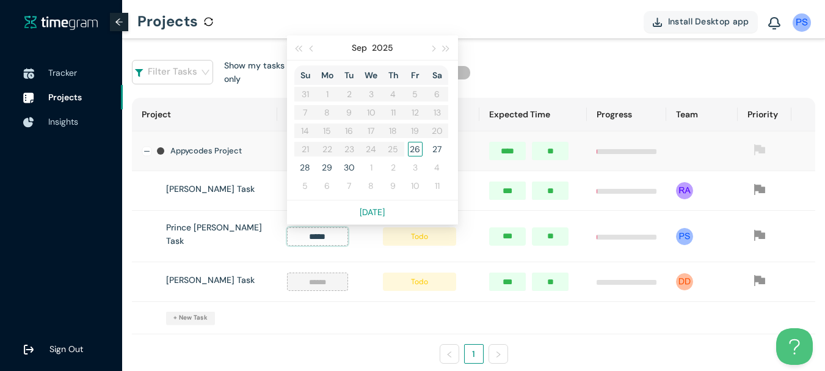
type input "*****"
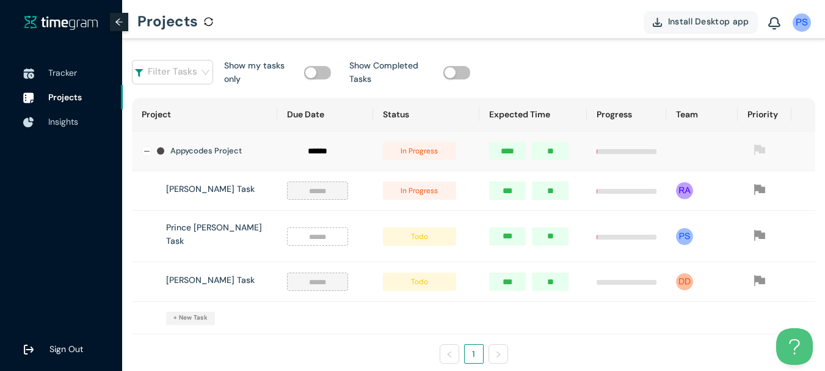
click at [241, 222] on h1 "Prince [PERSON_NAME] Task" at bounding box center [216, 234] width 101 height 27
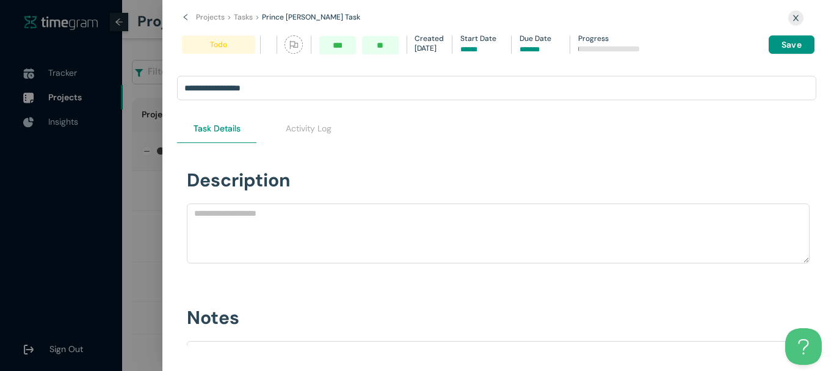
click at [188, 18] on icon "left" at bounding box center [185, 16] width 7 height 7
click at [798, 15] on icon "close" at bounding box center [796, 18] width 8 height 8
